Goal: Information Seeking & Learning: Learn about a topic

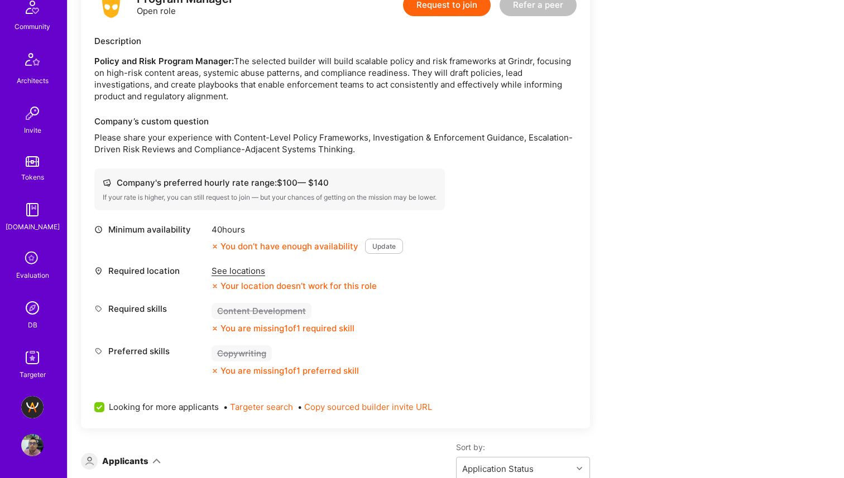
scroll to position [293, 0]
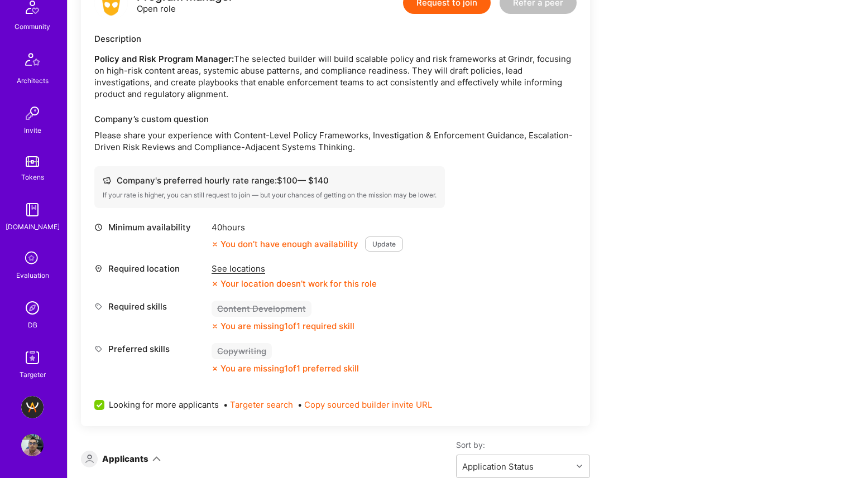
click at [237, 272] on div "See locations" at bounding box center [293, 269] width 165 height 12
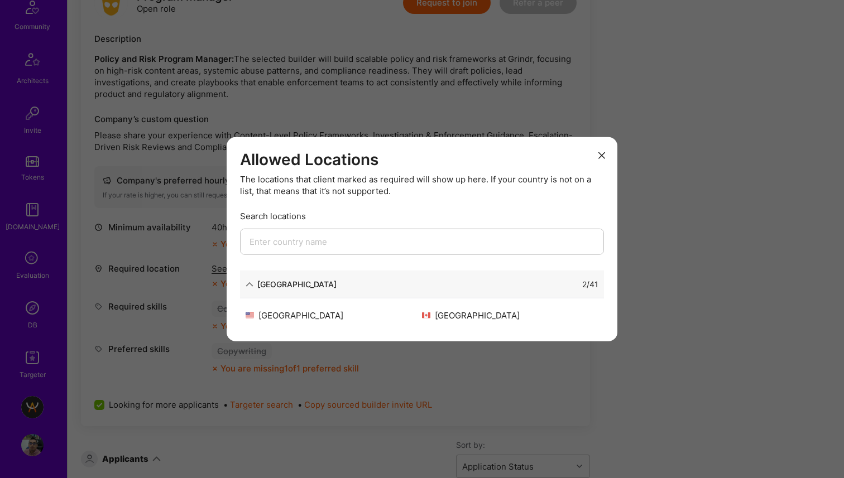
click at [286, 128] on div "Allowed Locations The locations that client marked as required will show up her…" at bounding box center [422, 239] width 844 height 478
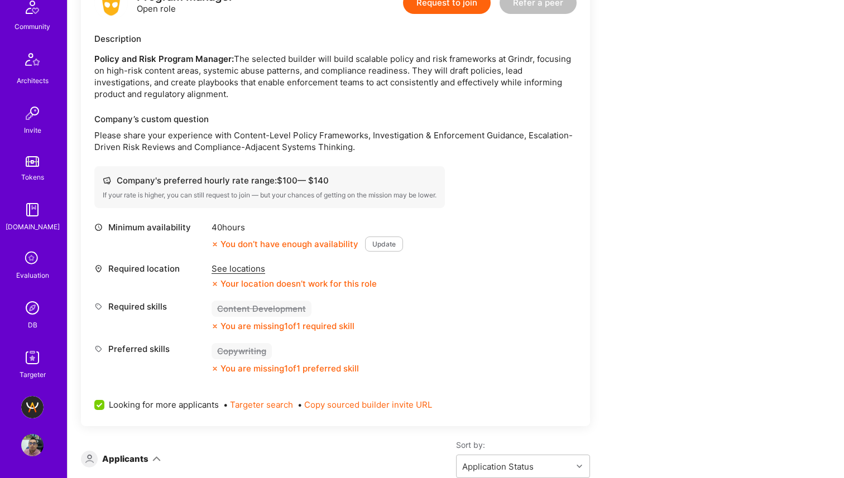
click at [241, 120] on div "Company’s custom question" at bounding box center [335, 119] width 482 height 12
click at [247, 138] on p "Please share your experience with Content-Level Policy Frameworks, Investigatio…" at bounding box center [335, 140] width 482 height 23
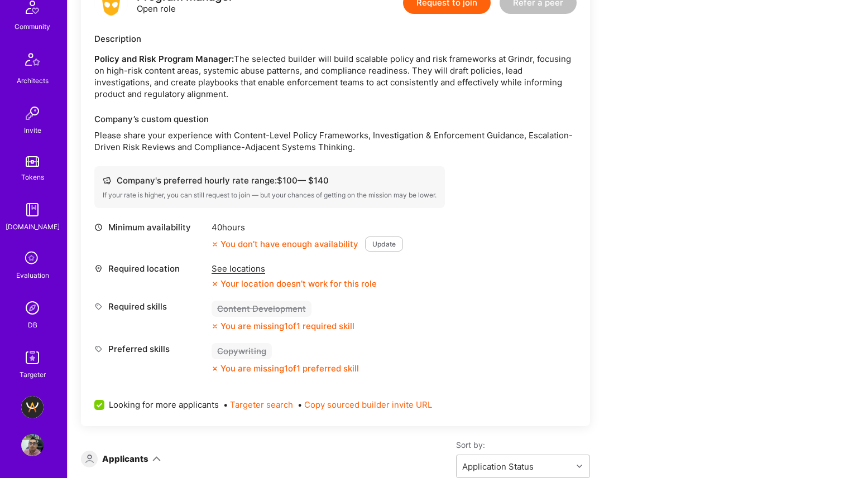
click at [262, 134] on p "Please share your experience with Content-Level Policy Frameworks, Investigatio…" at bounding box center [335, 140] width 482 height 23
click at [287, 141] on p "Please share your experience with Content-Level Policy Frameworks, Investigatio…" at bounding box center [335, 140] width 482 height 23
drag, startPoint x: 291, startPoint y: 137, endPoint x: 416, endPoint y: 138, distance: 125.0
click at [416, 138] on p "Please share your experience with Content-Level Policy Frameworks, Investigatio…" at bounding box center [335, 140] width 482 height 23
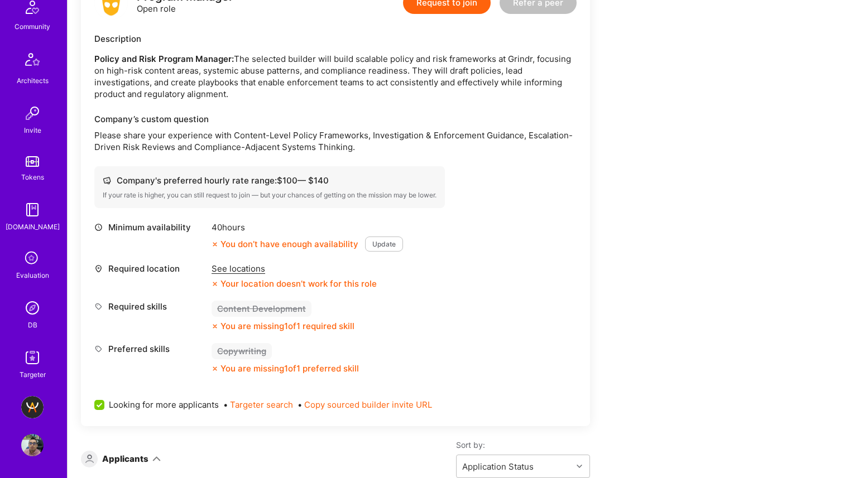
click at [489, 83] on p "Policy and Risk Program Manager: The selected builder will build scalable polic…" at bounding box center [335, 76] width 482 height 47
drag, startPoint x: 449, startPoint y: 69, endPoint x: 500, endPoint y: 67, distance: 51.4
click at [500, 67] on p "Policy and Risk Program Manager: The selected builder will build scalable polic…" at bounding box center [335, 76] width 482 height 47
copy p "draft policies"
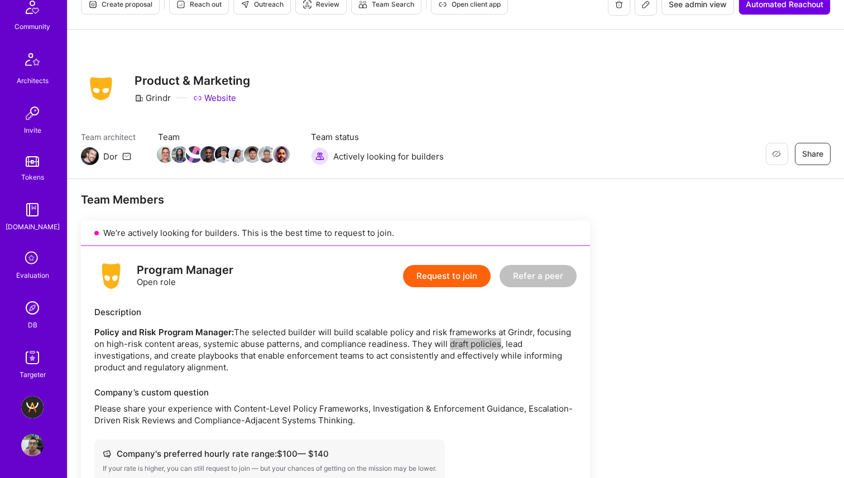
scroll to position [0, 0]
